Goal: Transaction & Acquisition: Subscribe to service/newsletter

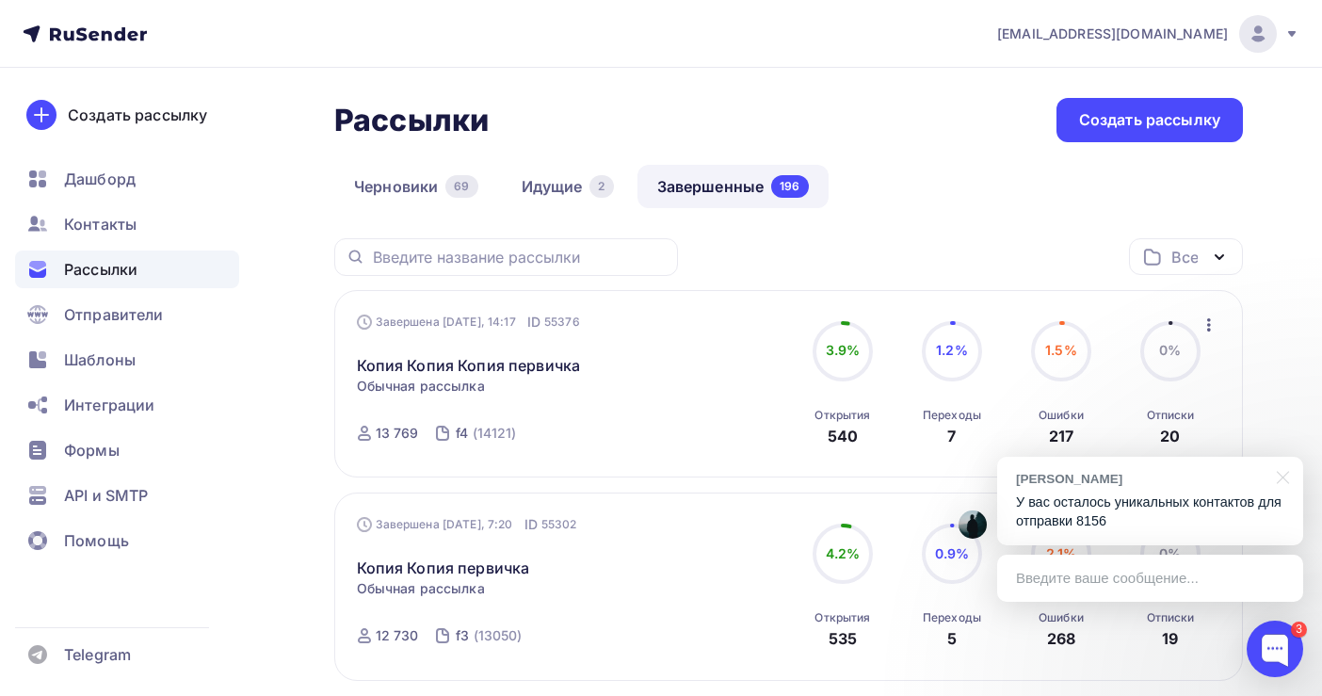
click at [1087, 512] on p "У вас осталось уникальных контактов для отправки 8156" at bounding box center [1150, 511] width 268 height 39
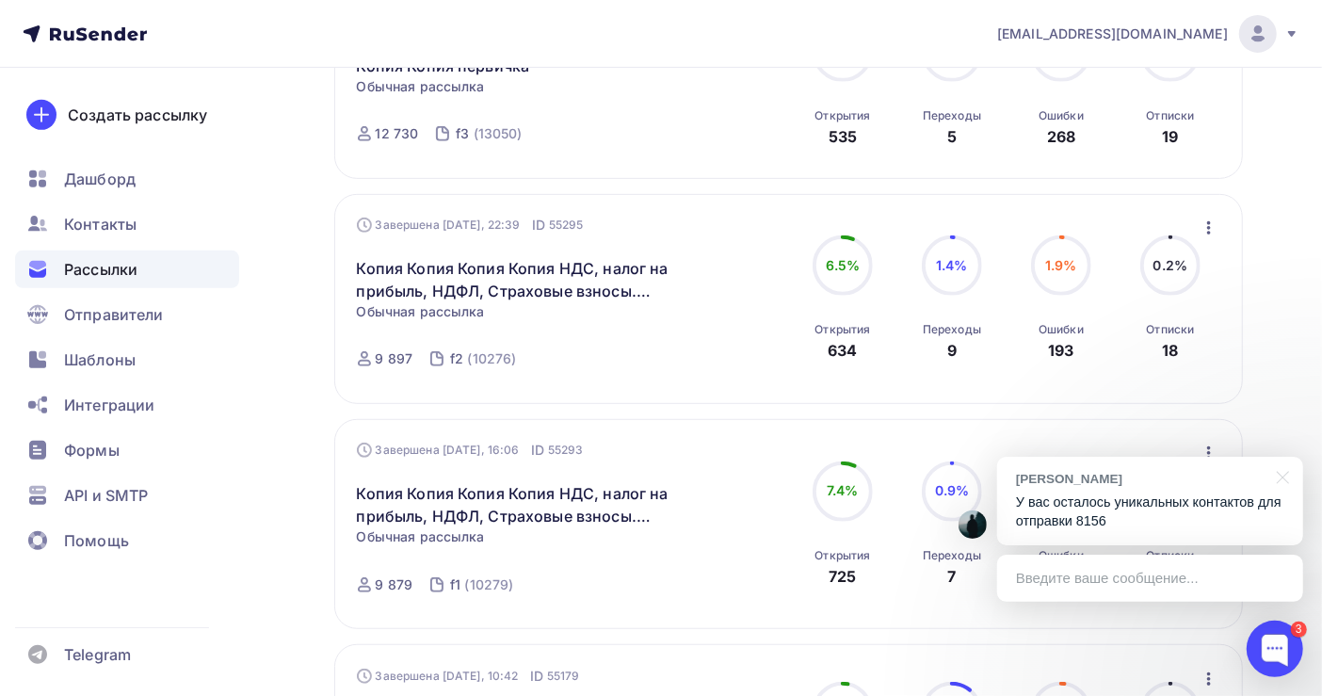
scroll to position [502, 0]
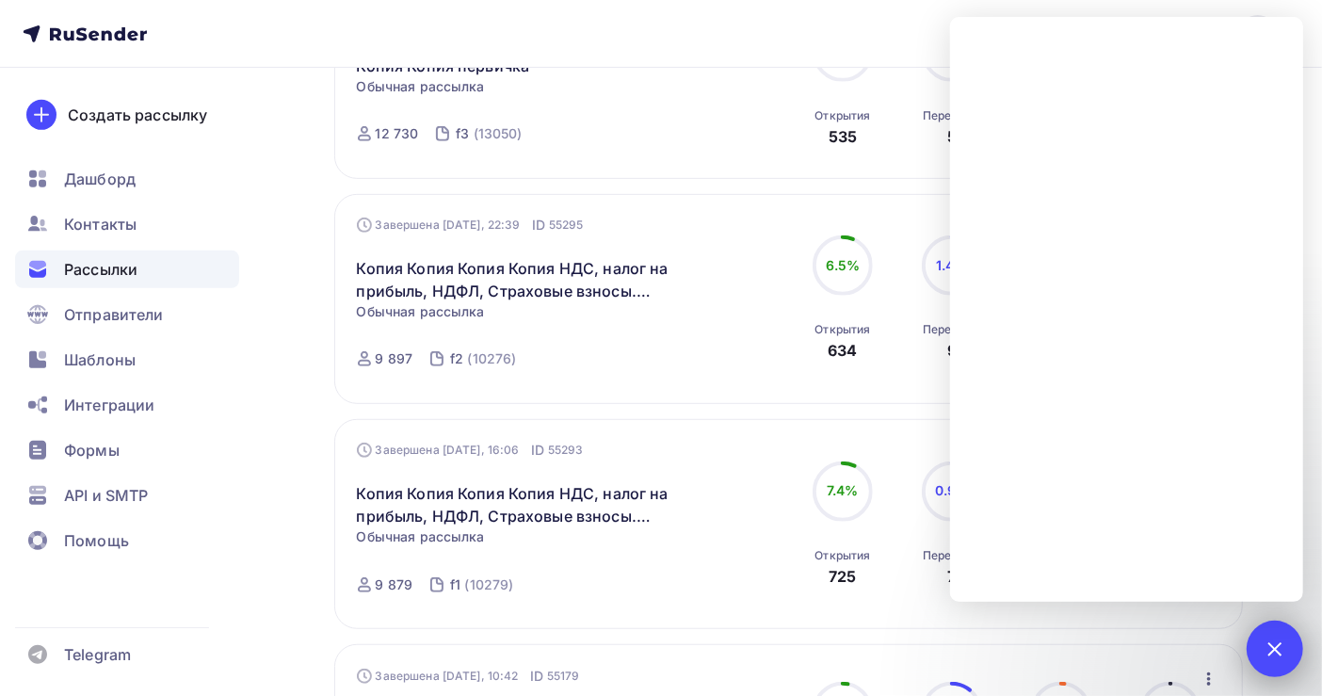
click at [1276, 642] on div at bounding box center [1273, 647] width 25 height 25
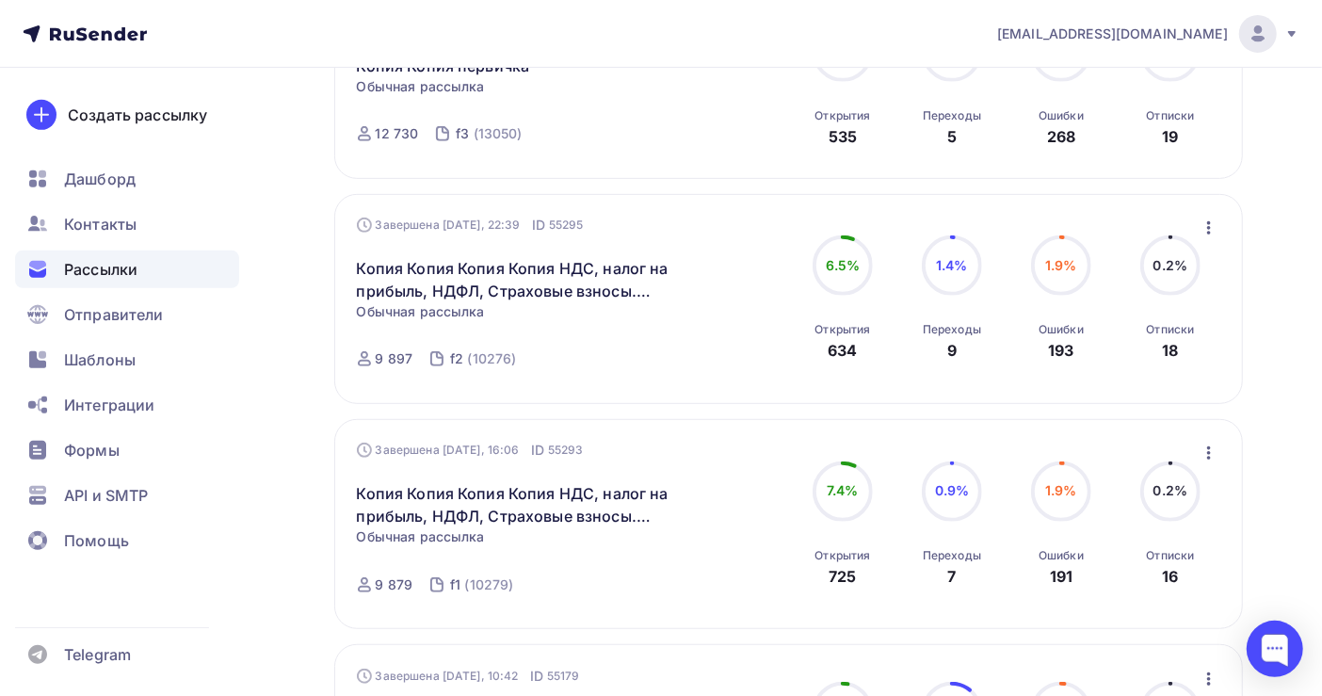
click at [1173, 29] on span "[EMAIL_ADDRESS][DOMAIN_NAME]" at bounding box center [1112, 33] width 231 height 19
click at [1047, 121] on span "[DEMOGRAPHIC_DATA]" at bounding box center [1103, 120] width 172 height 23
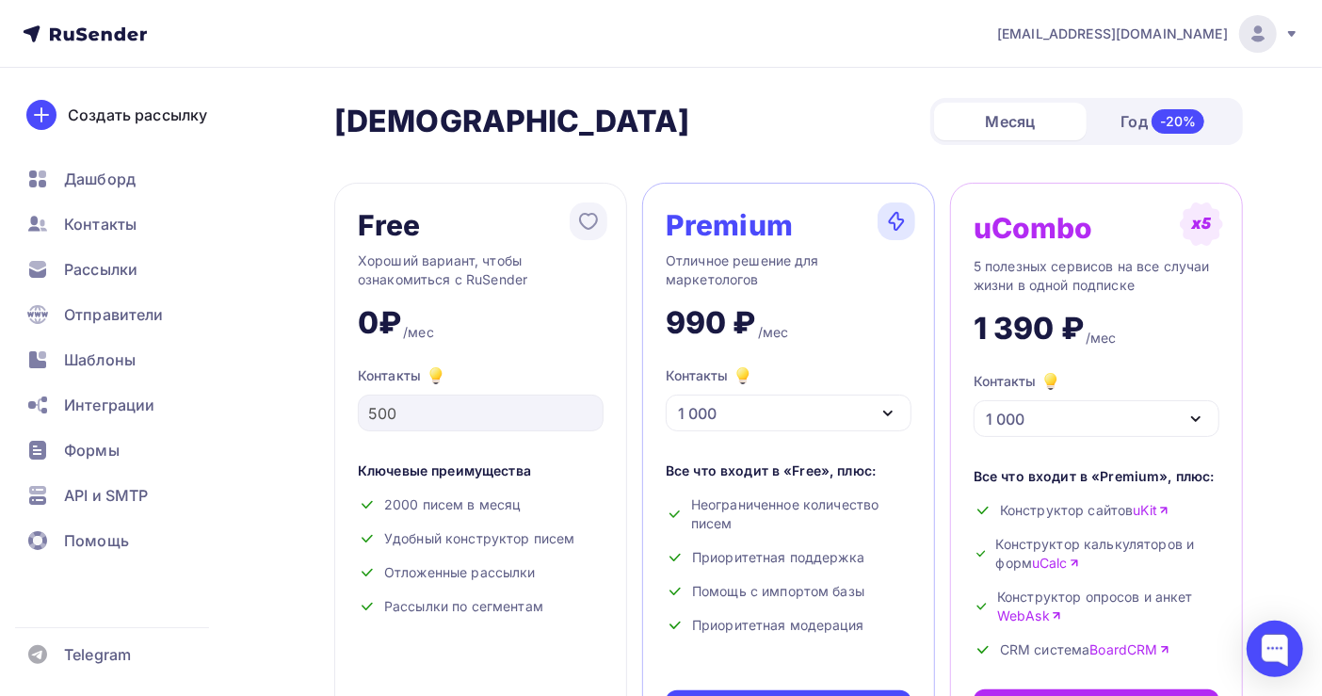
drag, startPoint x: 745, startPoint y: 523, endPoint x: 732, endPoint y: 523, distance: 12.2
click at [732, 523] on div "Неограниченное количество писем" at bounding box center [789, 514] width 246 height 38
drag, startPoint x: 694, startPoint y: 503, endPoint x: 752, endPoint y: 523, distance: 61.9
click at [752, 523] on div "Неограниченное количество писем" at bounding box center [789, 514] width 246 height 38
drag, startPoint x: 795, startPoint y: 235, endPoint x: 651, endPoint y: 217, distance: 146.1
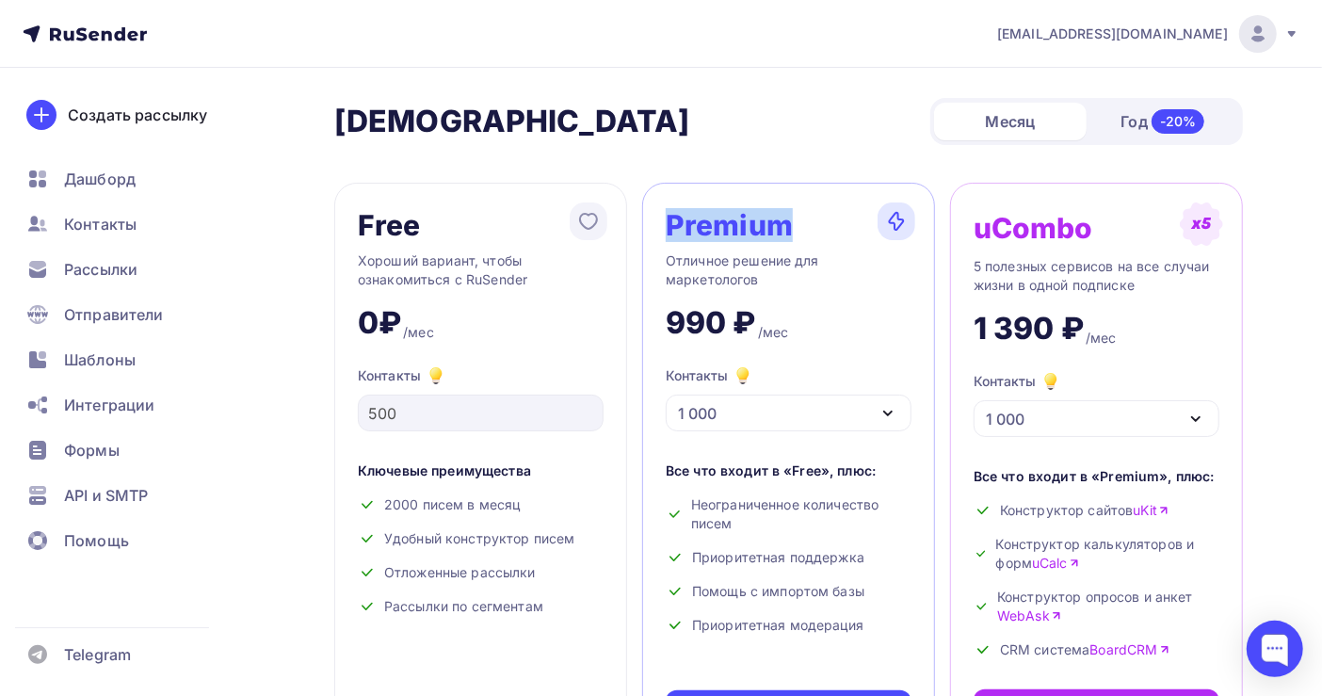
click at [651, 217] on div "Premium Отличное решение для маркетологов 990 ₽ /мес Контакты 1 000 1 000 2 000…" at bounding box center [788, 470] width 293 height 575
copy div "Premium"
click at [1281, 633] on div at bounding box center [1274, 648] width 56 height 56
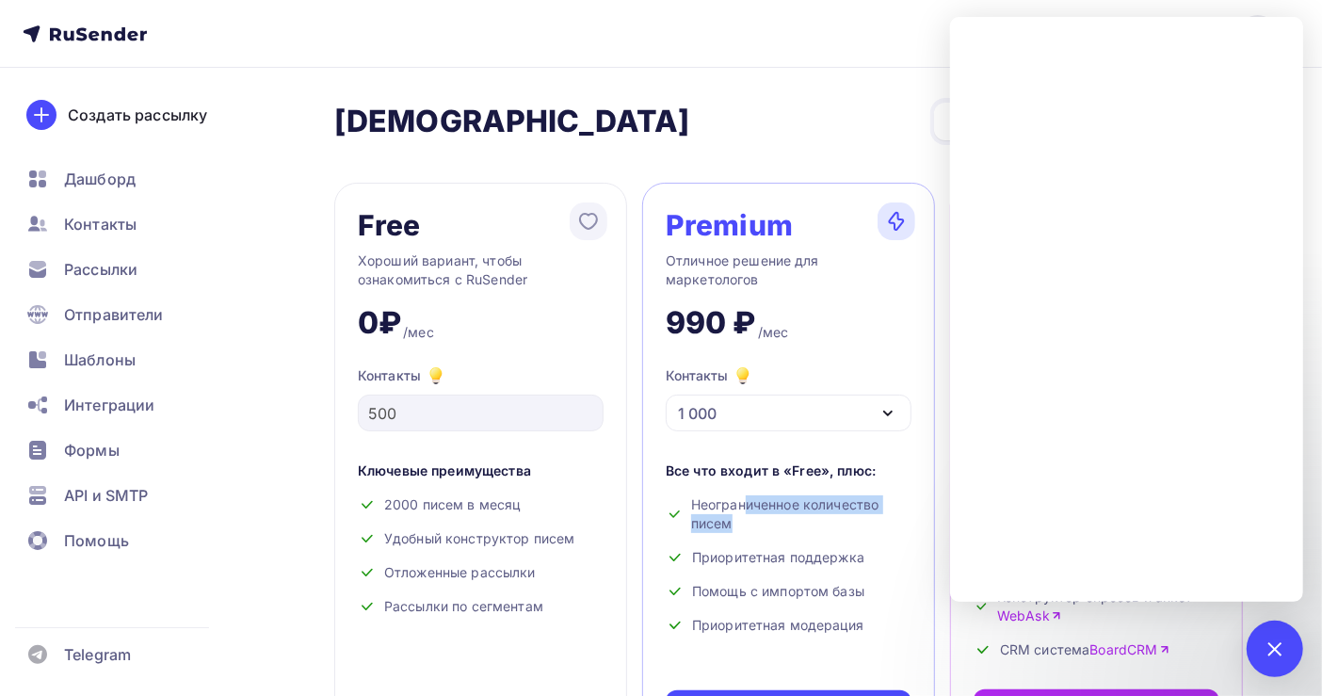
drag, startPoint x: 691, startPoint y: 506, endPoint x: 778, endPoint y: 536, distance: 91.7
click at [778, 536] on div "Все что входит в «Free», плюс: Неограниченное количество писем Приоритетная под…" at bounding box center [789, 547] width 246 height 173
copy div "Неограниченное количество писем"
